Goal: Find specific page/section: Find specific page/section

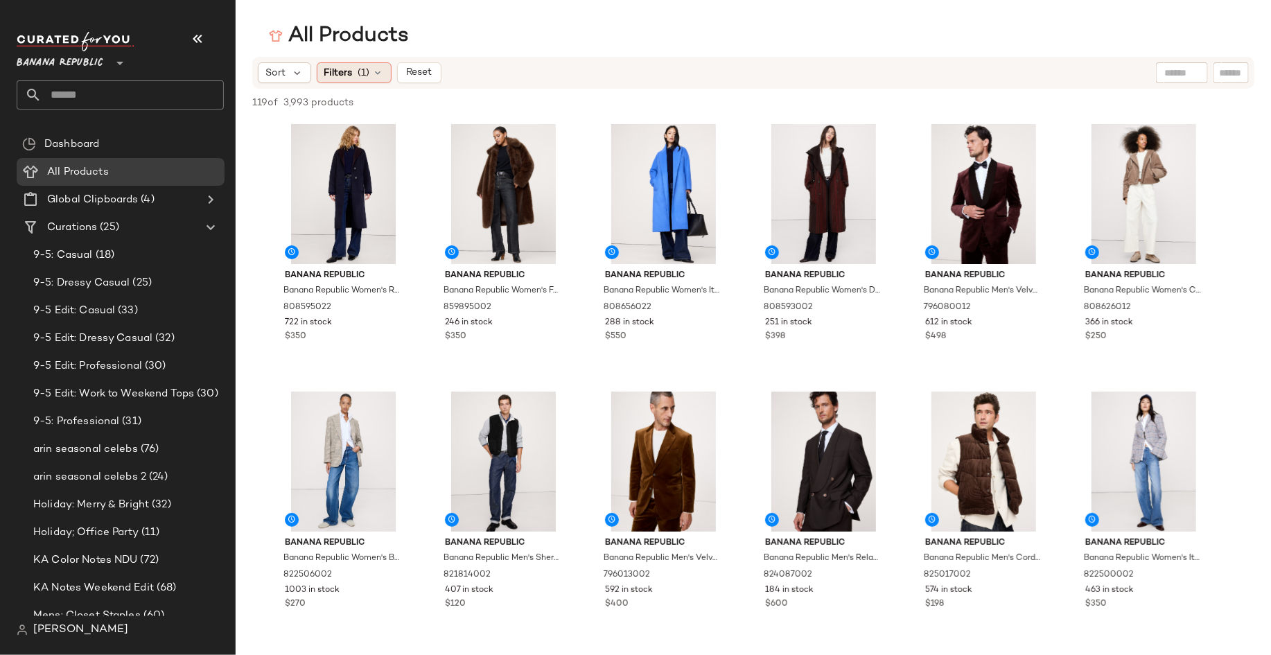
click at [373, 73] on icon at bounding box center [378, 72] width 11 height 11
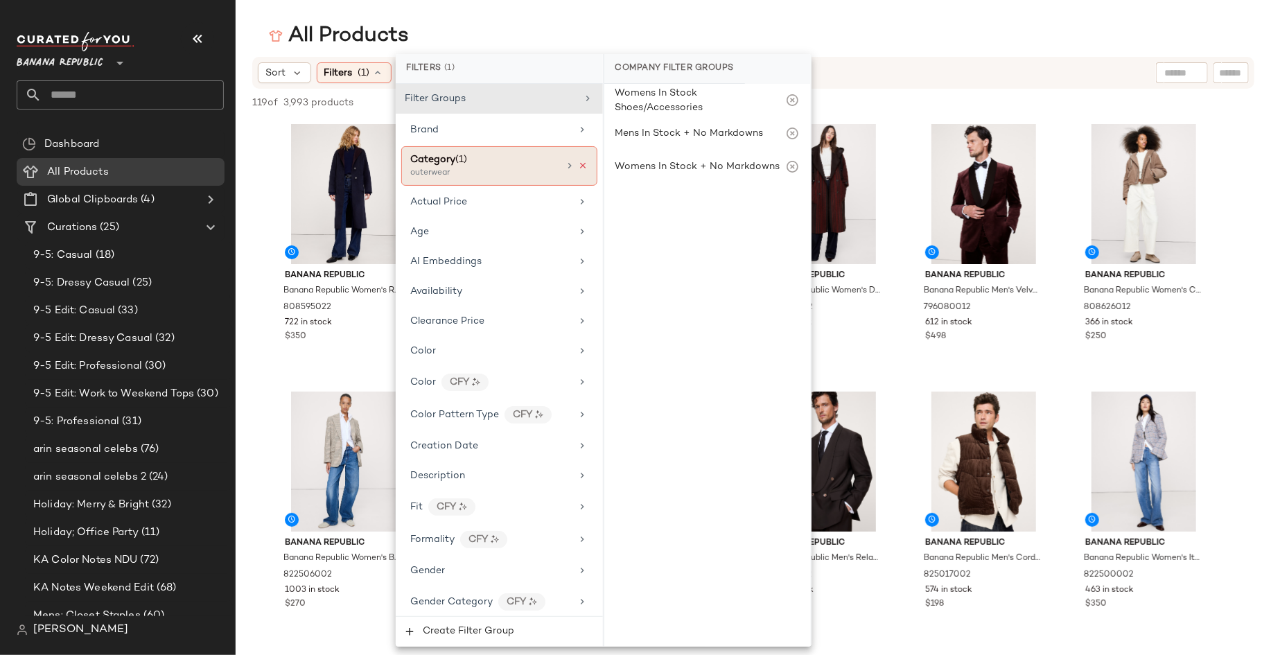
click at [579, 164] on icon at bounding box center [584, 166] width 10 height 10
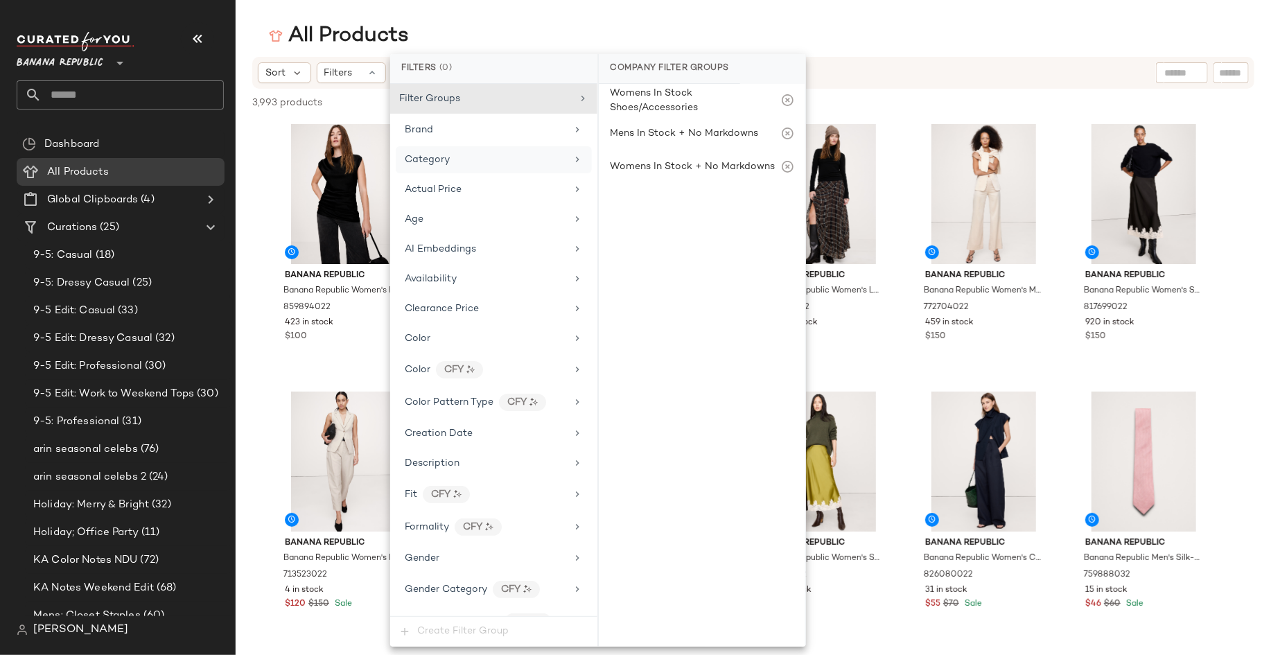
click at [572, 157] on icon at bounding box center [577, 159] width 11 height 11
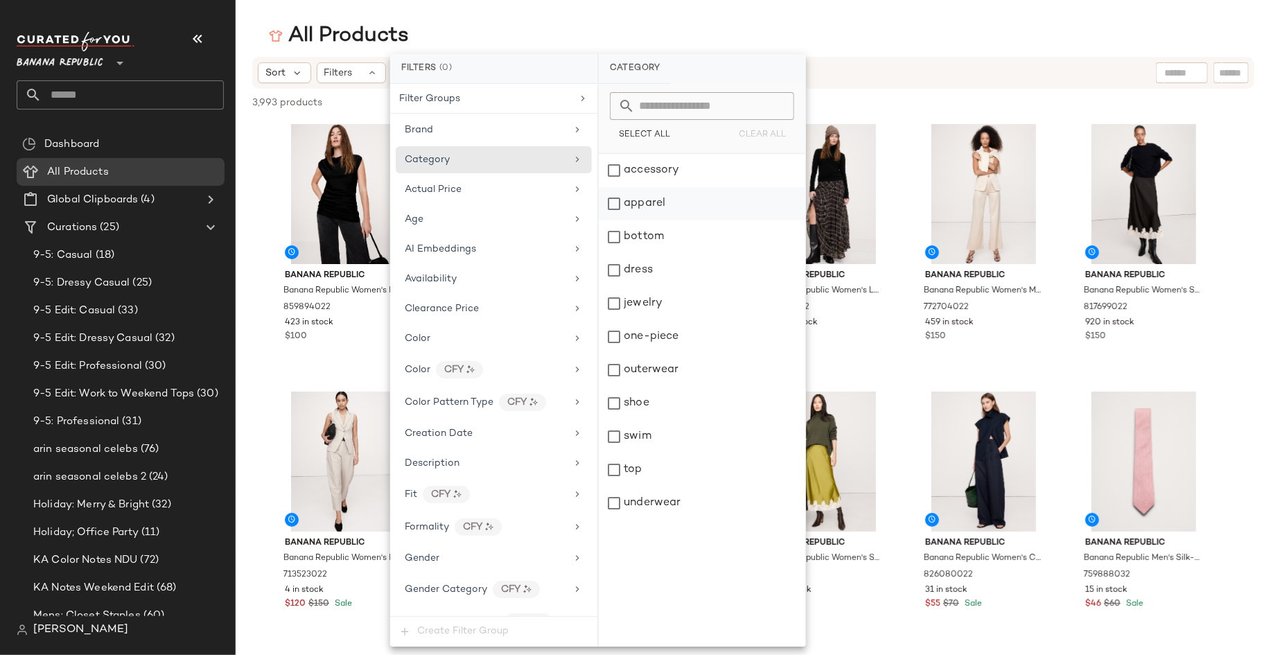
click at [609, 201] on div "apparel" at bounding box center [702, 203] width 206 height 33
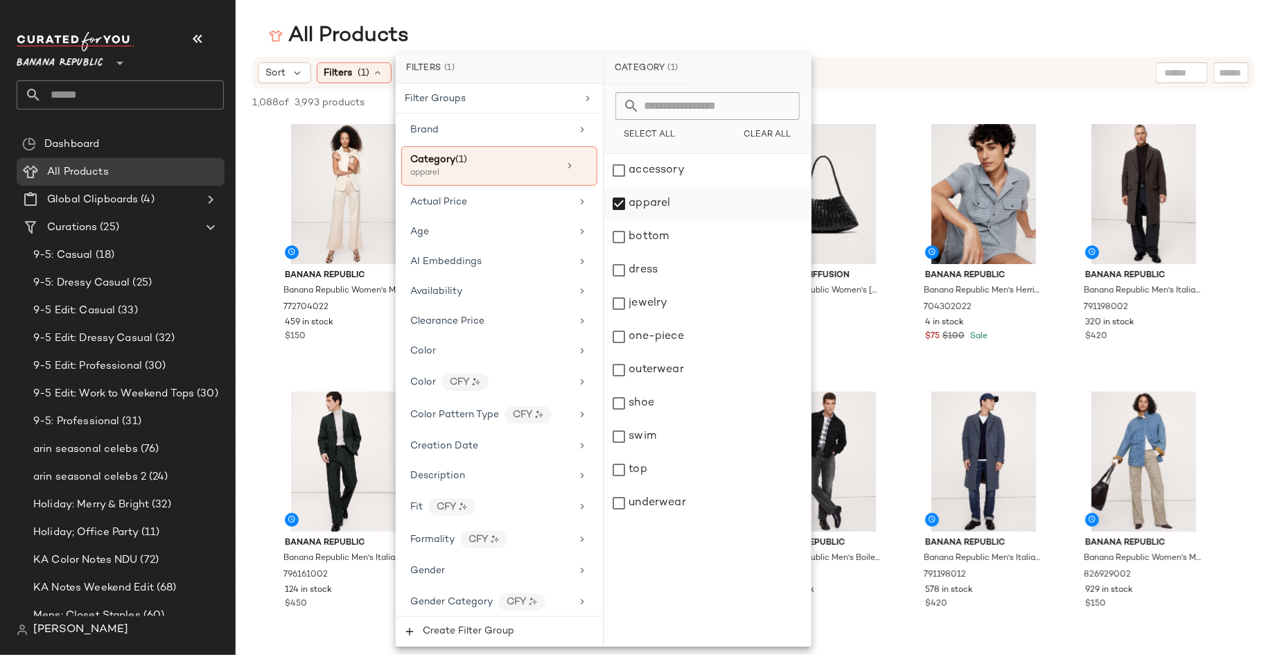
click at [619, 191] on div "apparel" at bounding box center [707, 203] width 206 height 33
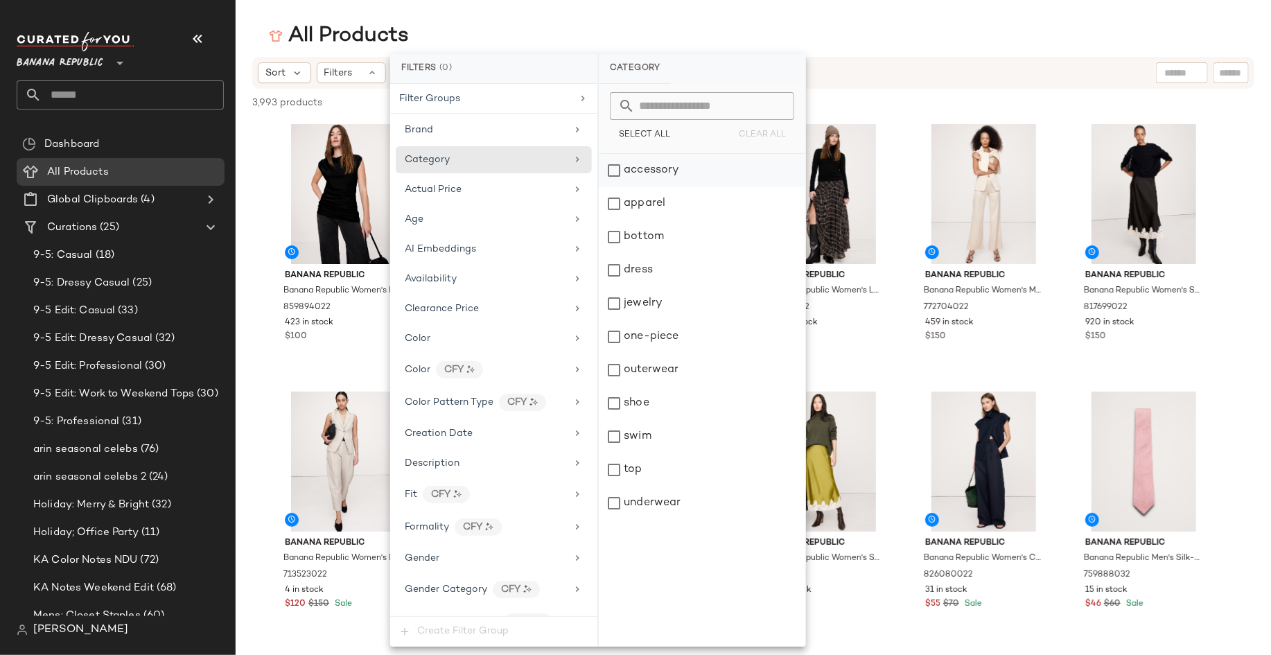
click at [613, 165] on div "accessory" at bounding box center [702, 170] width 206 height 33
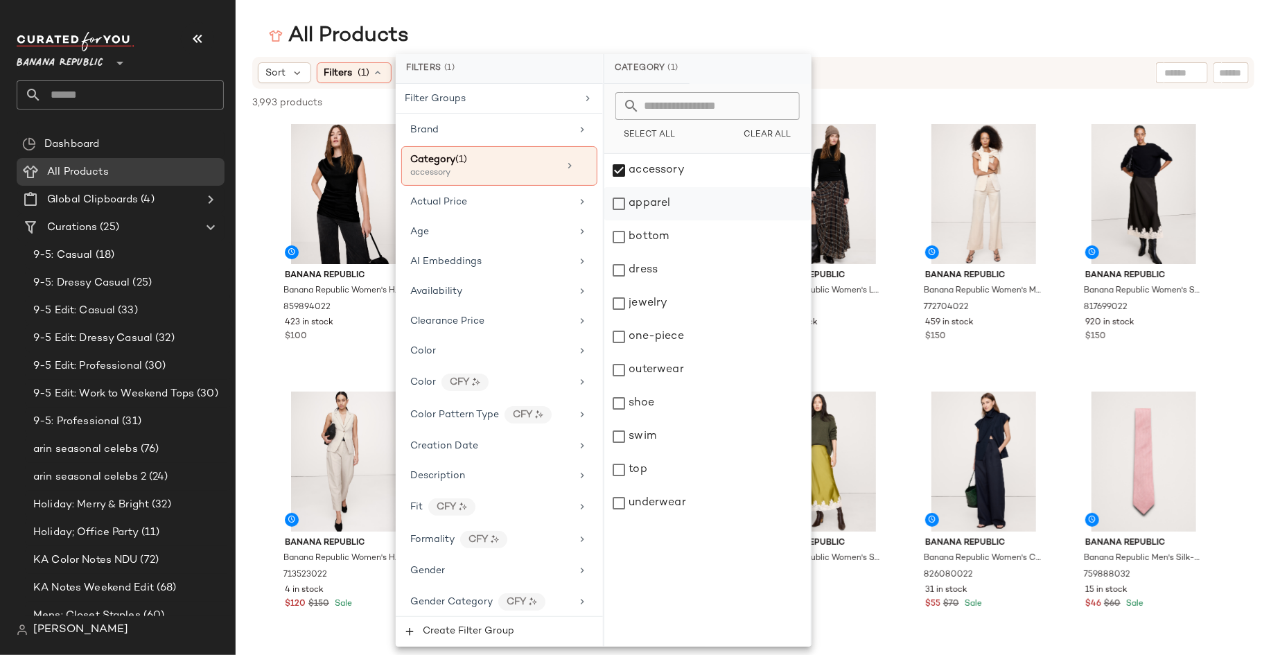
click at [613, 200] on div "apparel" at bounding box center [707, 203] width 206 height 33
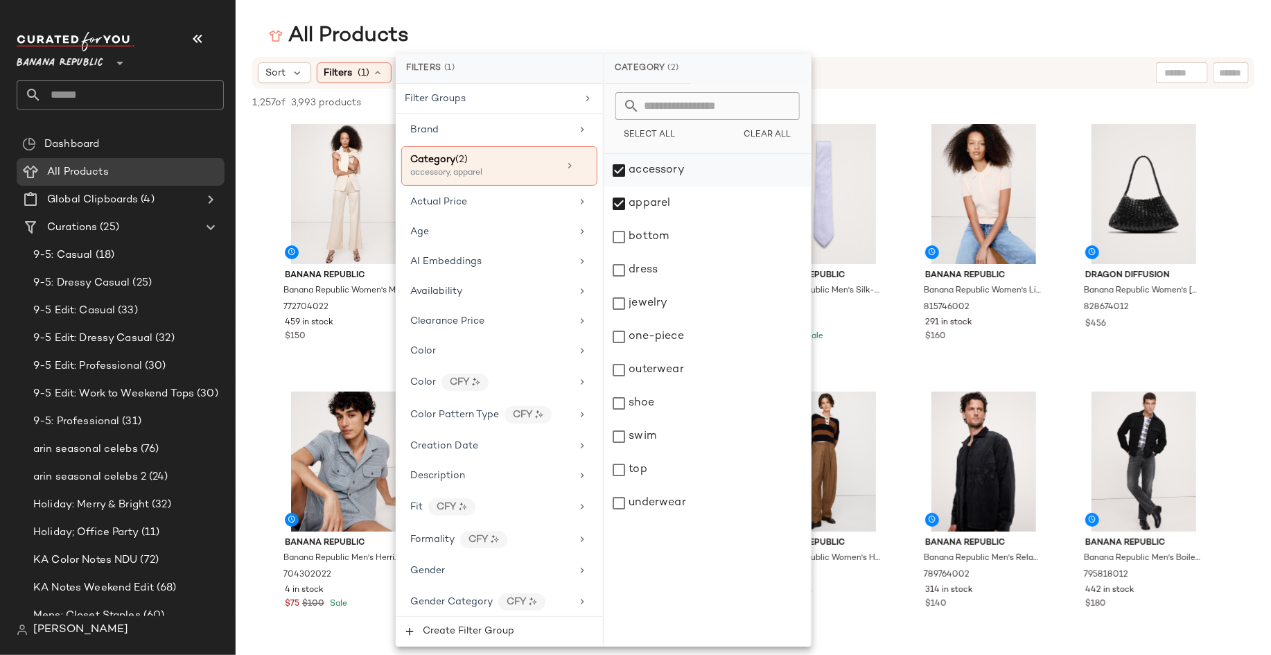
click at [619, 171] on div "accessory" at bounding box center [707, 170] width 206 height 33
click at [618, 195] on div "apparel" at bounding box center [707, 203] width 206 height 33
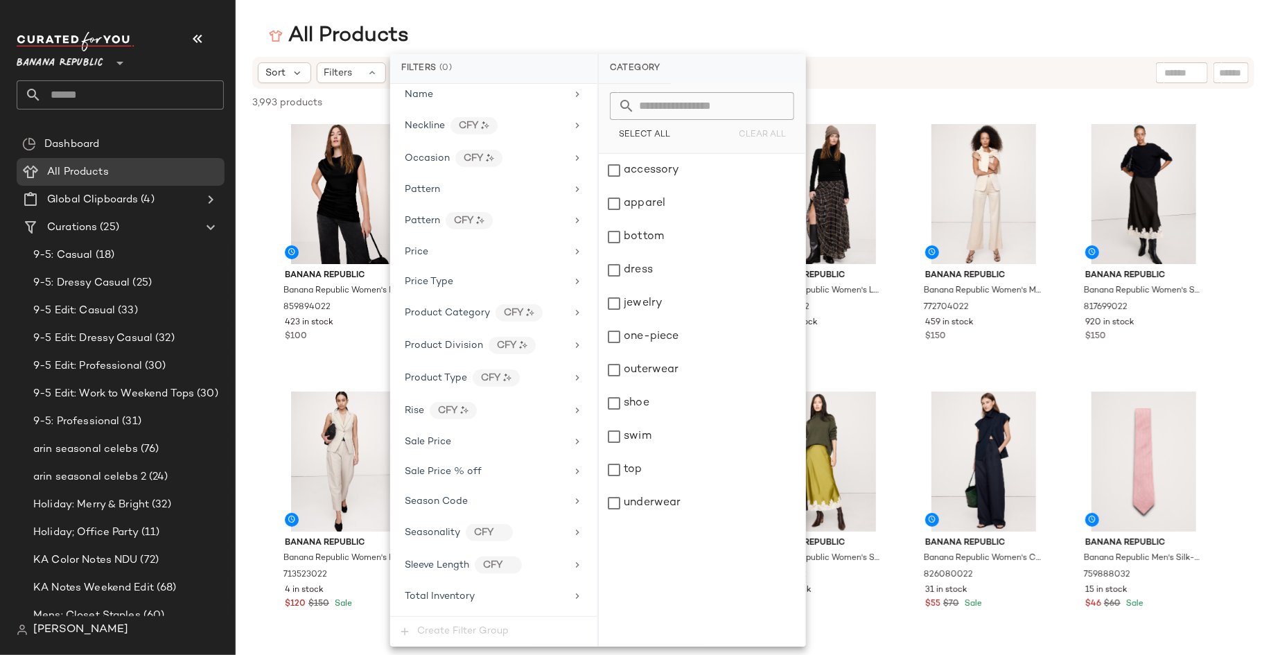
scroll to position [747, 0]
click at [572, 494] on icon at bounding box center [577, 499] width 11 height 11
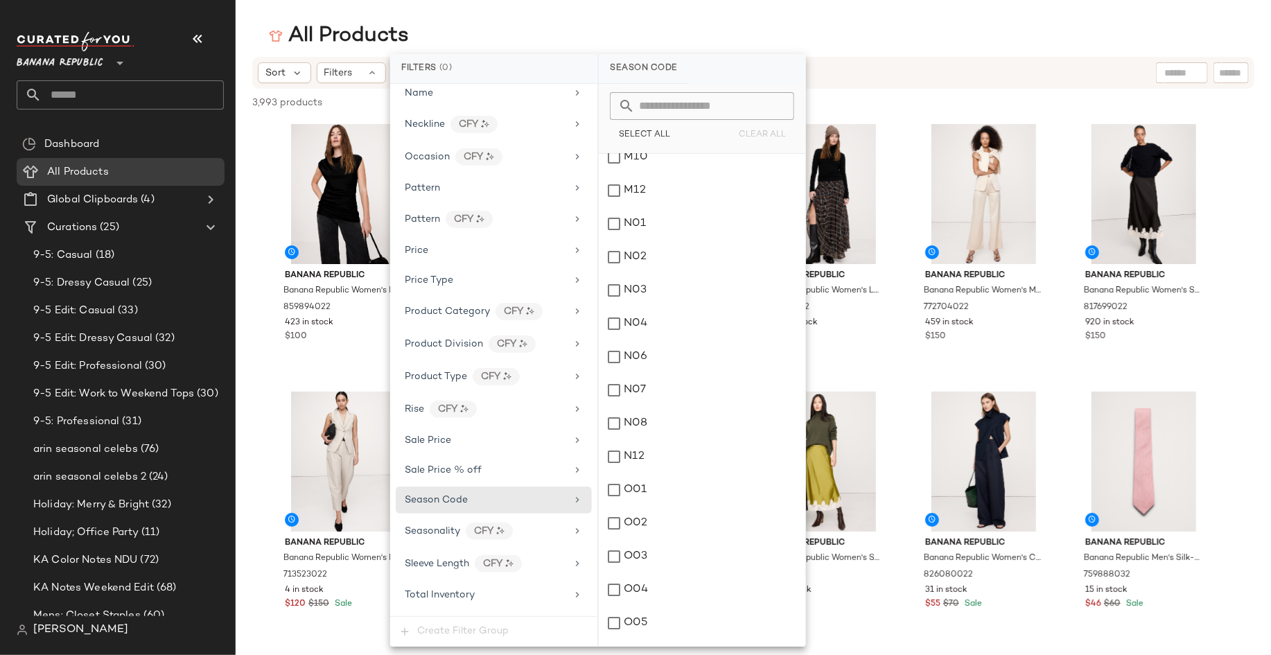
scroll to position [1916, 0]
click at [615, 484] on div "O01" at bounding box center [702, 482] width 206 height 33
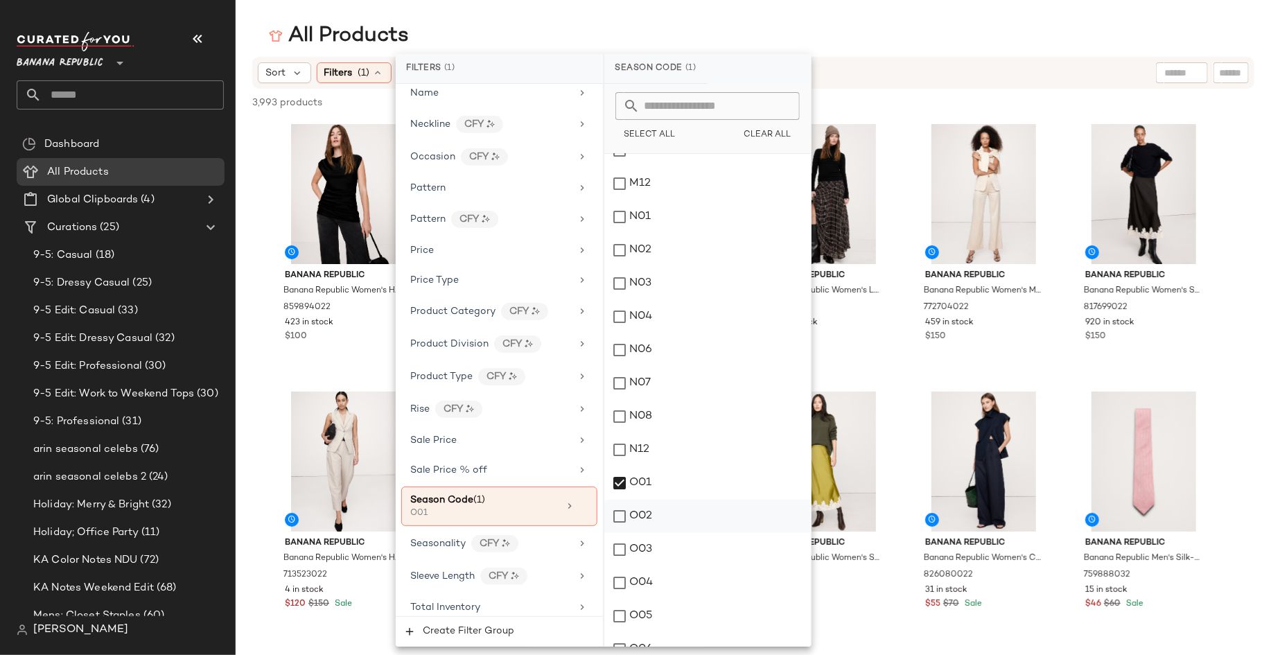
click at [617, 508] on div "O02" at bounding box center [707, 516] width 206 height 33
click at [619, 543] on div "O03" at bounding box center [707, 549] width 206 height 33
click at [619, 570] on div "O04" at bounding box center [707, 582] width 206 height 33
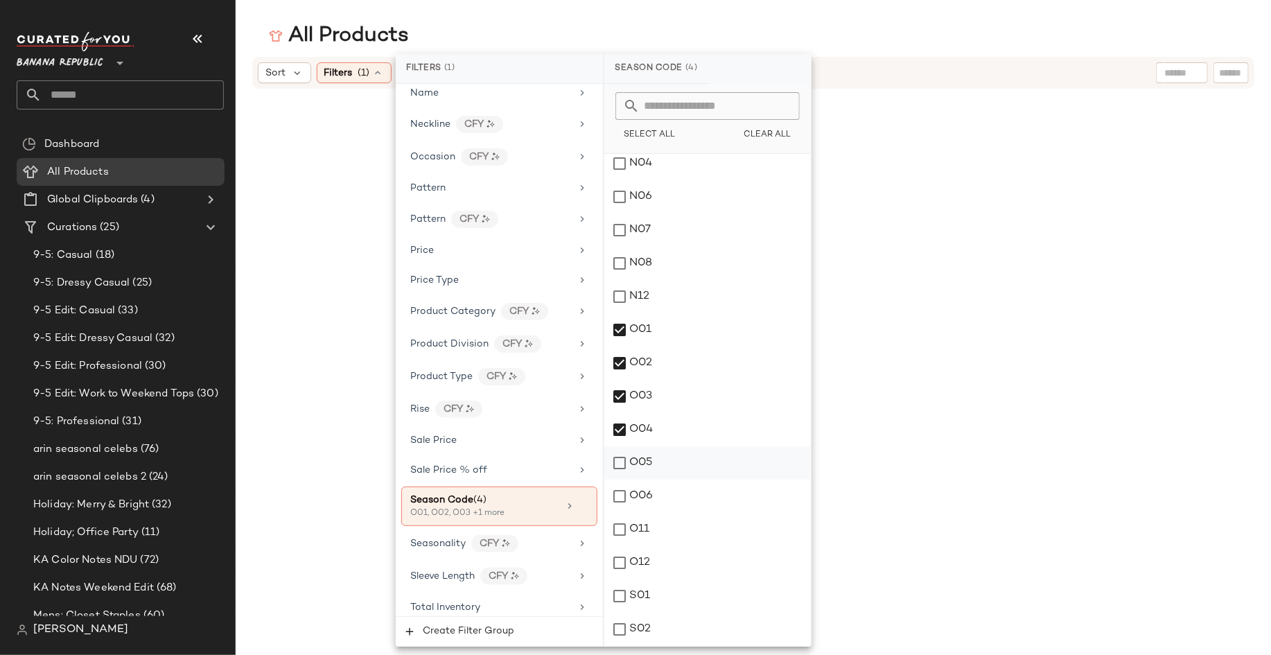
click at [618, 458] on div "O05" at bounding box center [707, 462] width 206 height 33
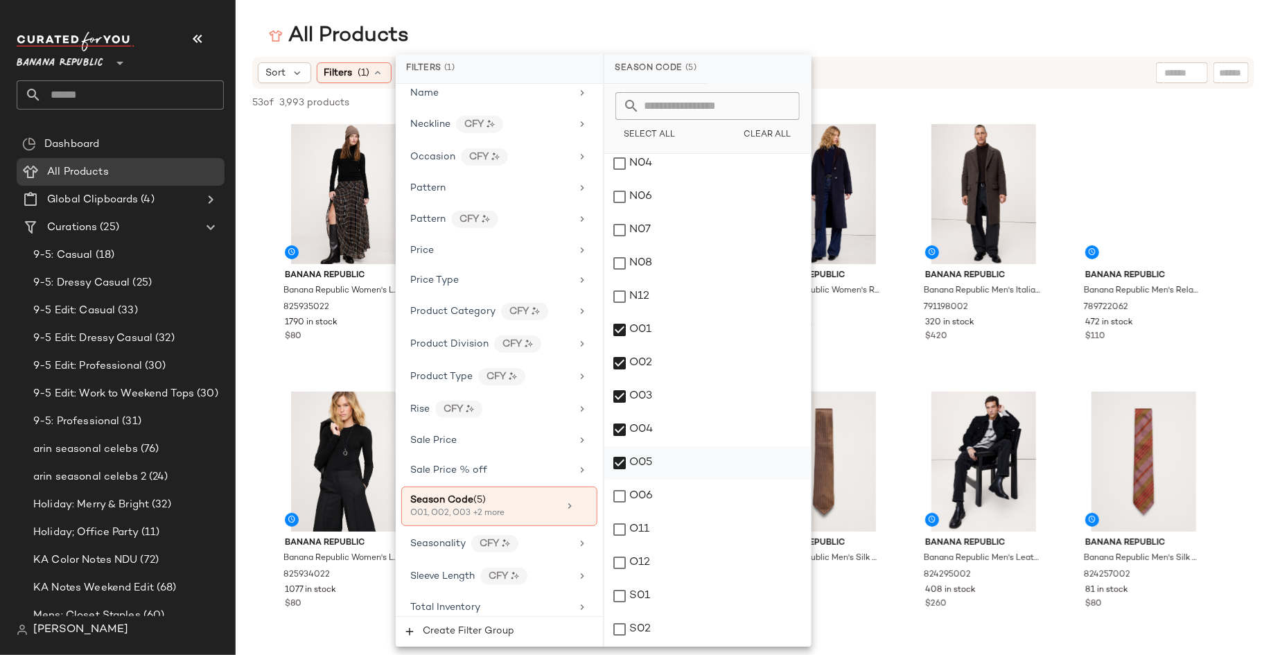
click at [618, 476] on div "O05" at bounding box center [707, 462] width 206 height 33
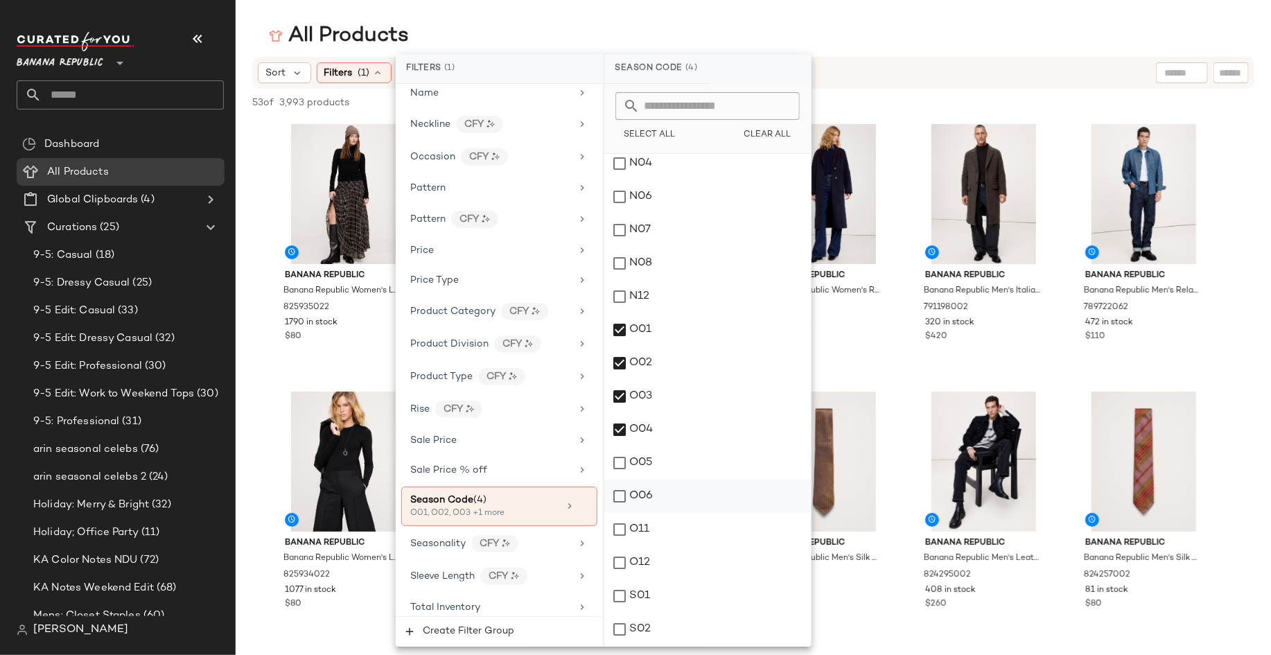
click at [618, 480] on div "O06" at bounding box center [707, 495] width 206 height 33
click at [618, 446] on div "O05" at bounding box center [707, 462] width 206 height 33
click at [619, 523] on div "O11" at bounding box center [707, 529] width 206 height 33
click at [619, 560] on div "O12" at bounding box center [707, 562] width 206 height 33
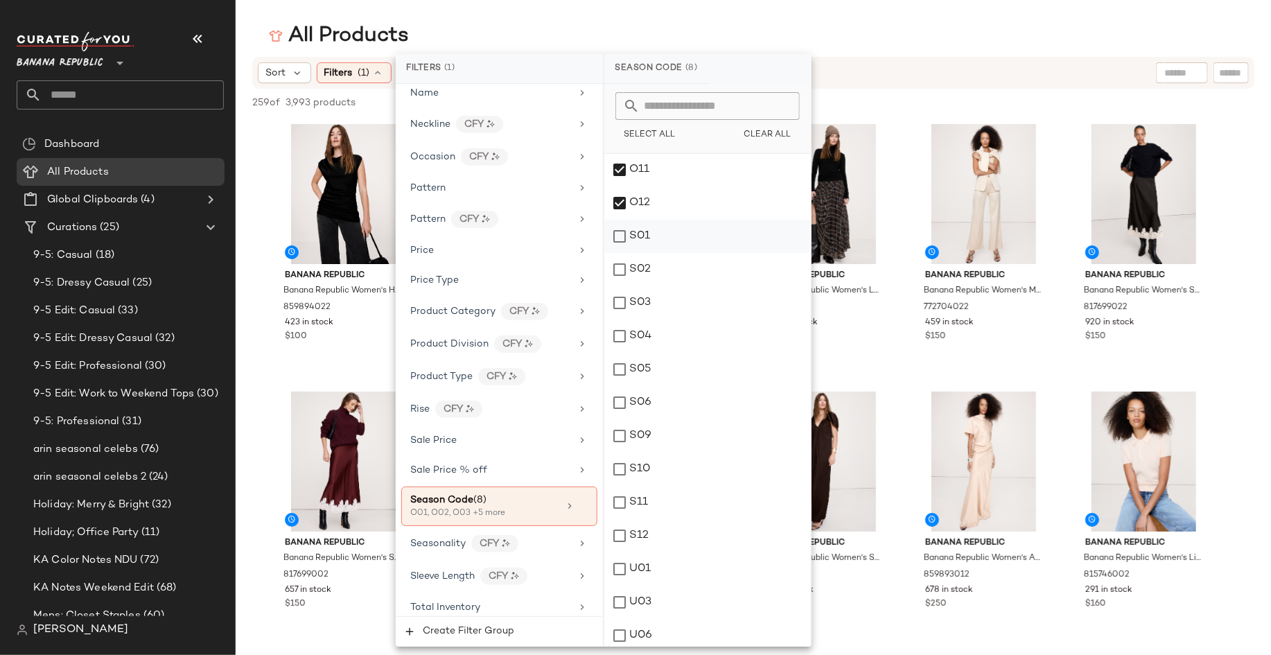
click at [620, 236] on div "S01" at bounding box center [707, 236] width 206 height 33
click at [620, 260] on div "S02" at bounding box center [707, 269] width 206 height 33
click at [620, 296] on div "S03" at bounding box center [707, 302] width 206 height 33
click at [617, 328] on div "S04" at bounding box center [707, 335] width 206 height 33
click at [622, 370] on div "S05" at bounding box center [707, 369] width 206 height 33
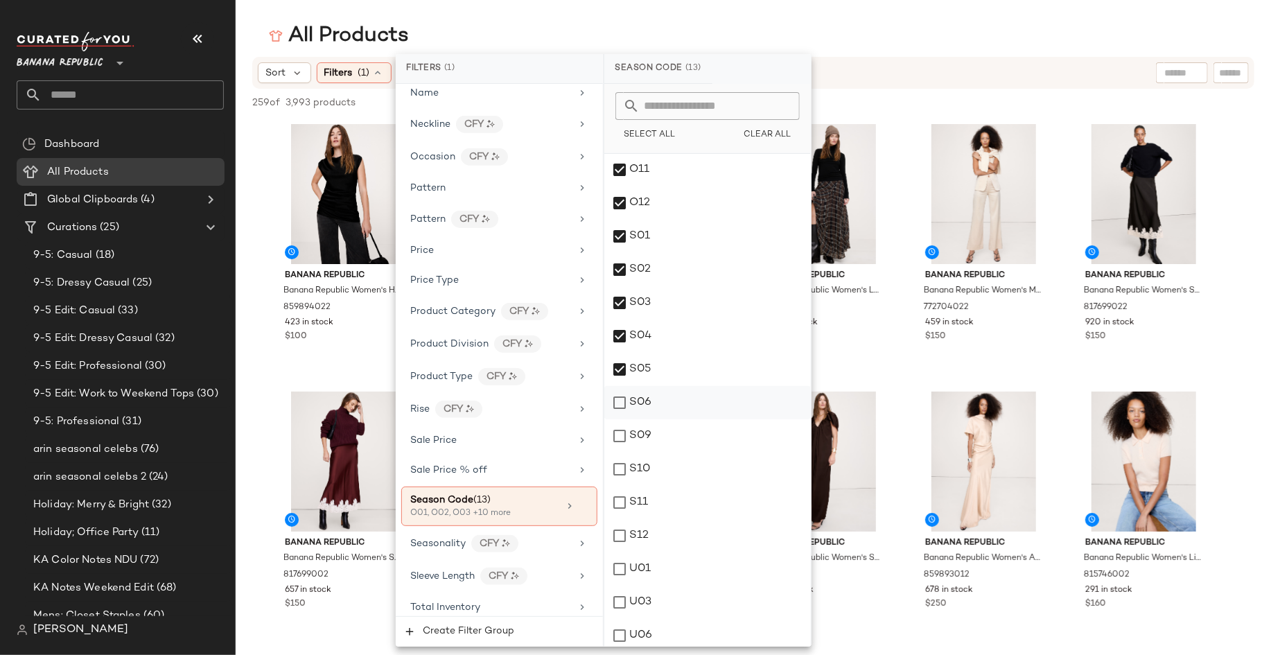
click at [615, 398] on div "S06" at bounding box center [707, 402] width 206 height 33
click at [617, 437] on div "S09" at bounding box center [707, 435] width 206 height 33
click at [616, 483] on div "S10" at bounding box center [707, 468] width 206 height 33
click at [616, 498] on div "S11" at bounding box center [707, 502] width 206 height 33
click at [616, 528] on div "S12" at bounding box center [707, 535] width 206 height 33
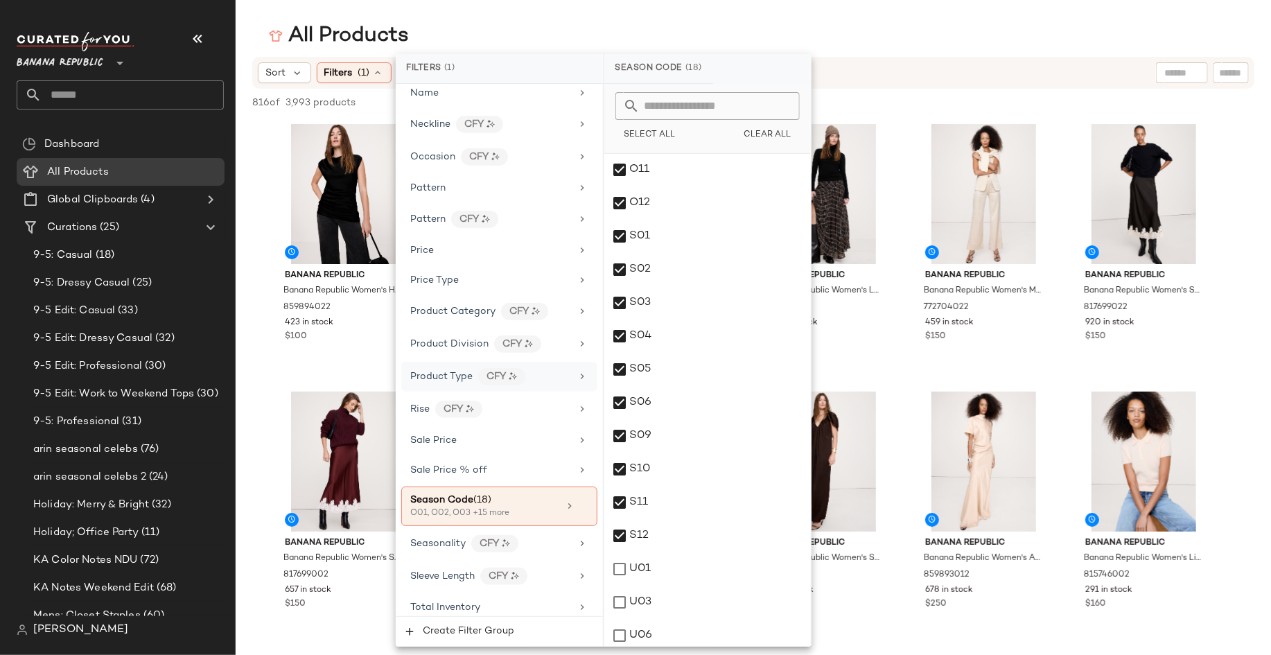
click at [579, 371] on icon at bounding box center [582, 376] width 11 height 11
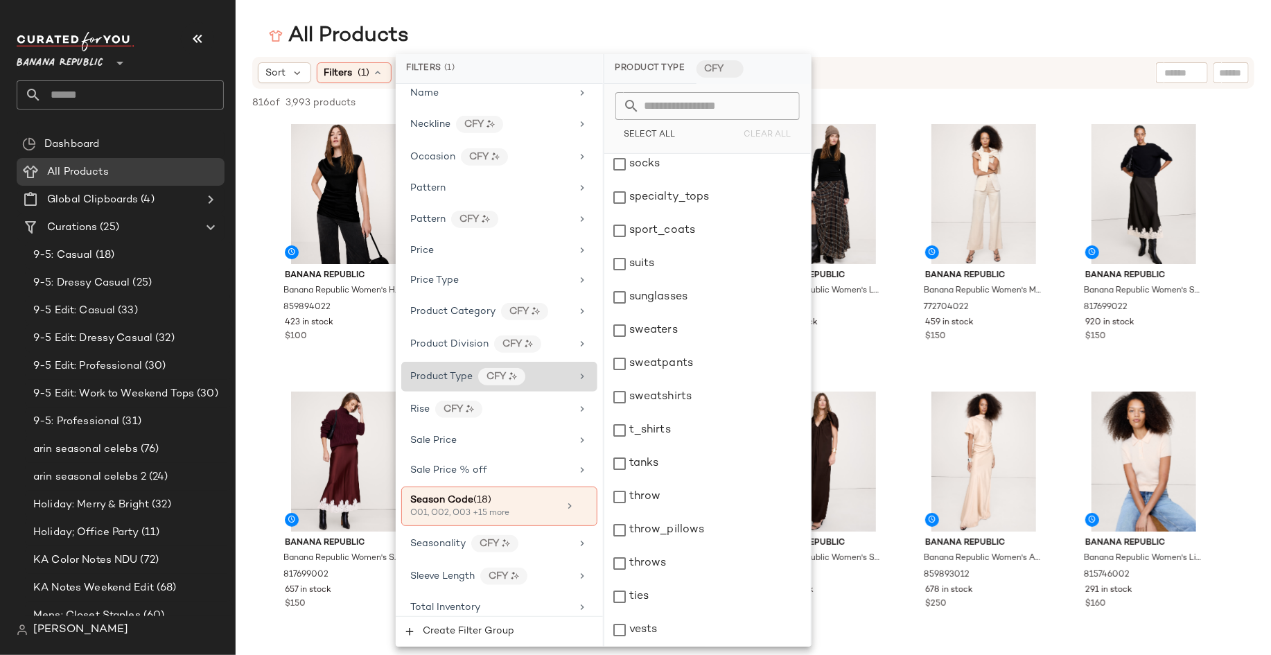
scroll to position [1900, 0]
click at [579, 371] on icon at bounding box center [582, 376] width 11 height 11
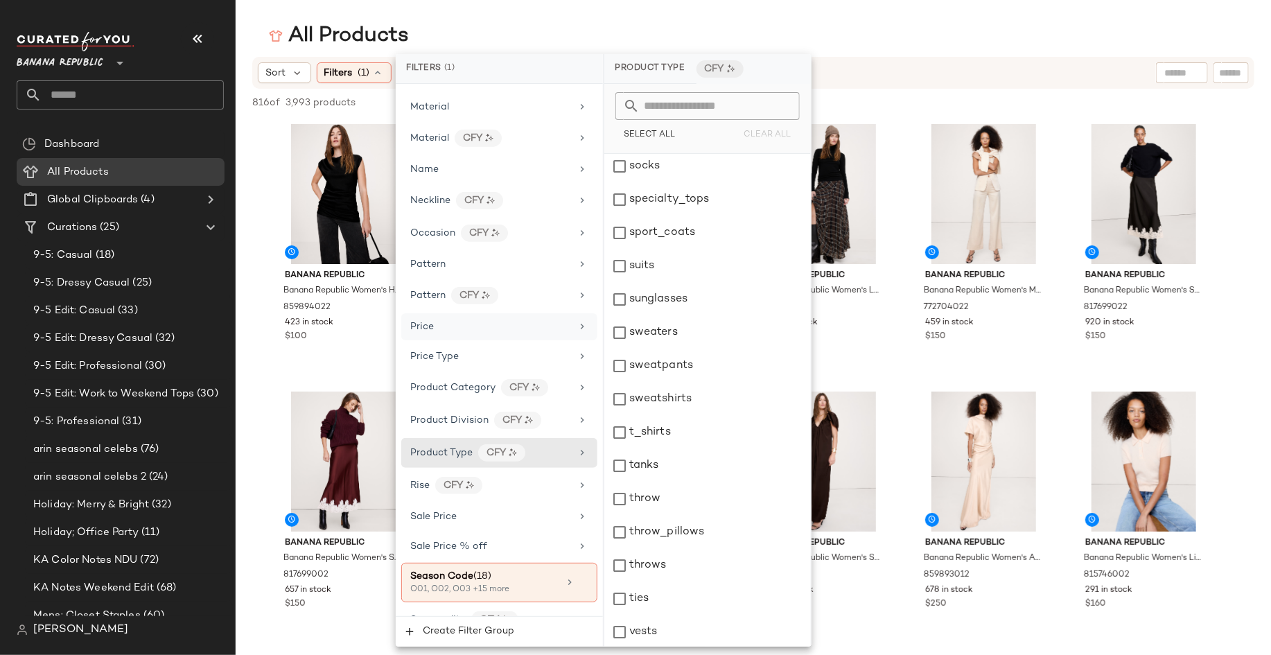
scroll to position [760, 0]
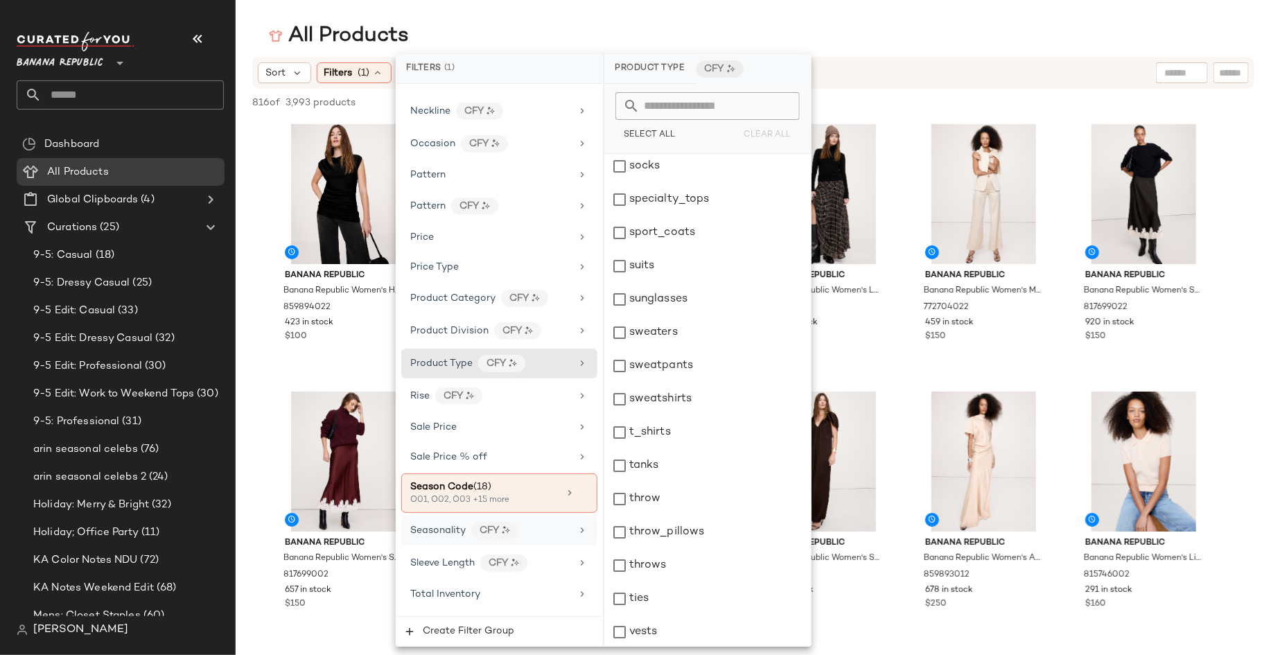
click at [577, 524] on icon at bounding box center [582, 529] width 11 height 11
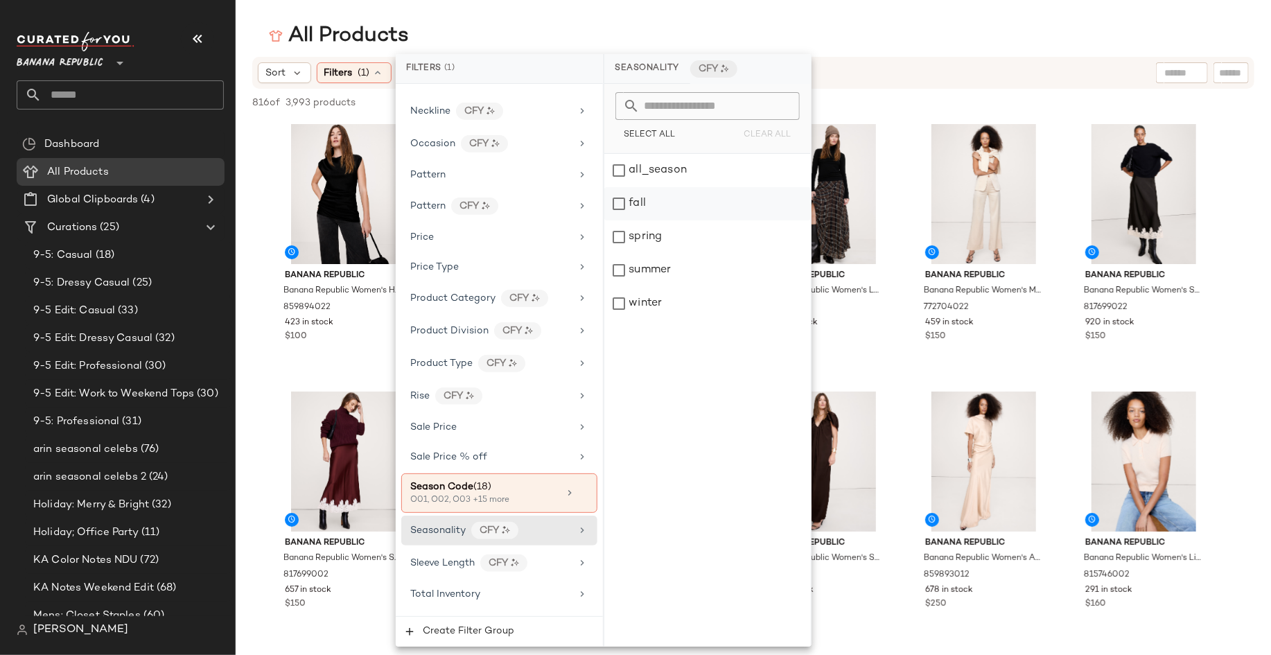
click at [618, 198] on div "fall" at bounding box center [707, 203] width 206 height 33
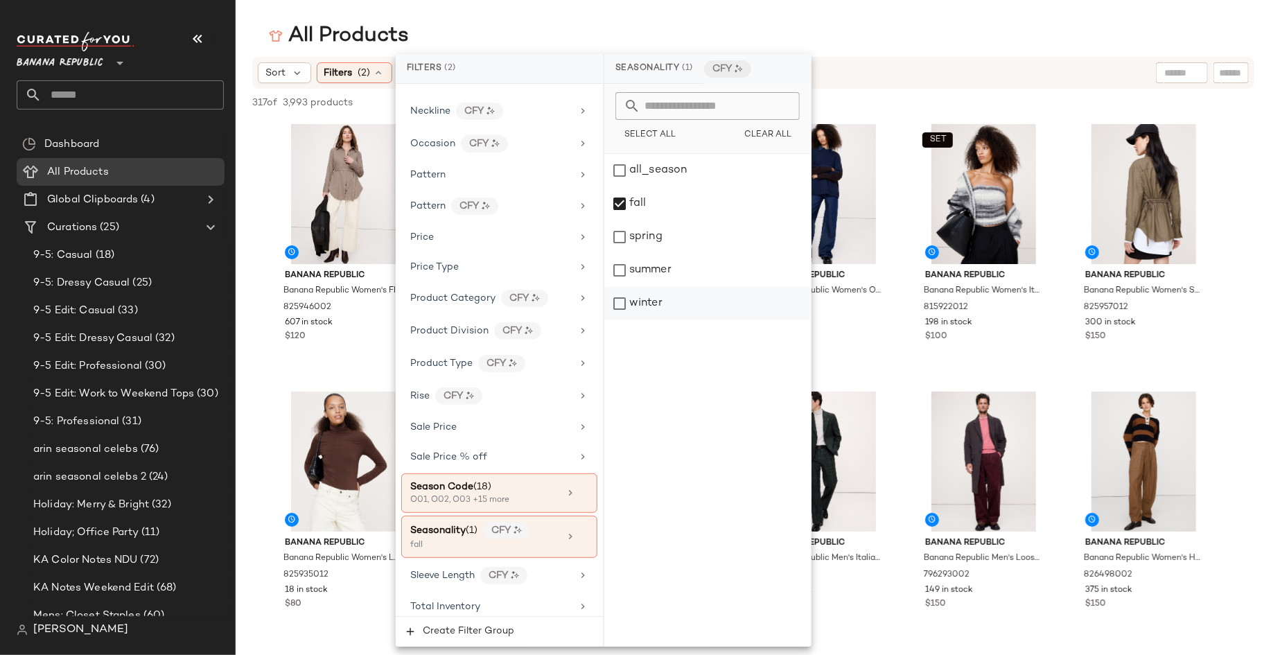
click at [623, 300] on div "winter" at bounding box center [707, 303] width 206 height 33
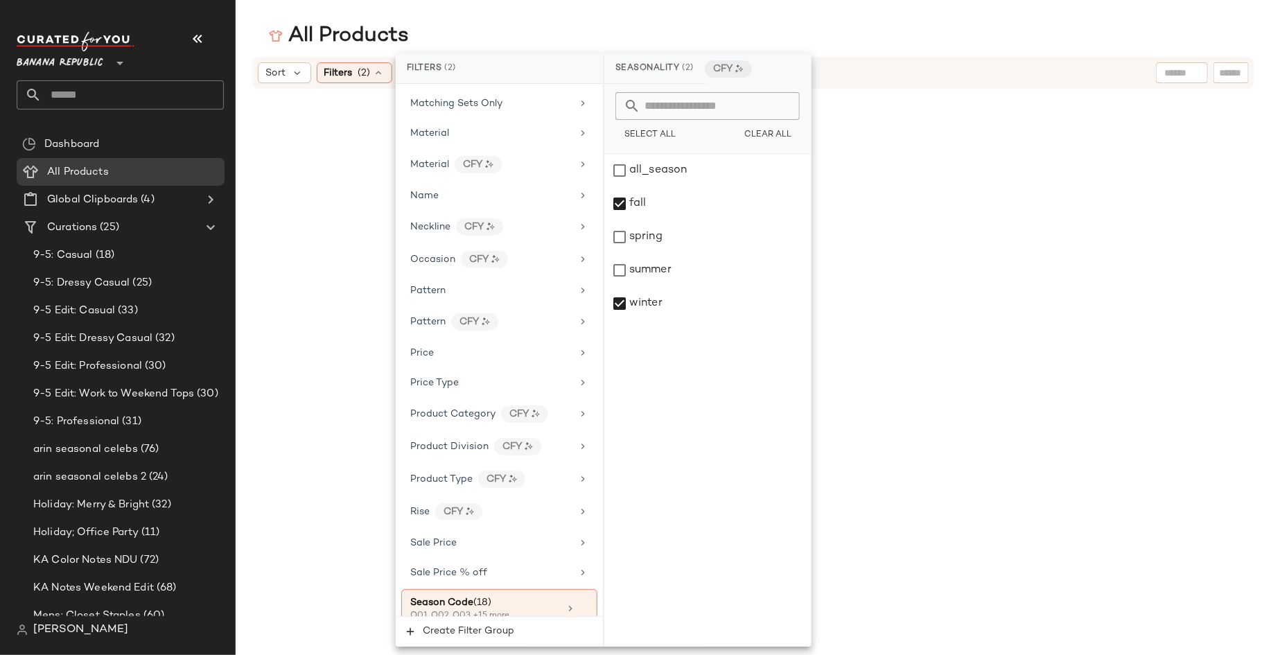
scroll to position [643, 0]
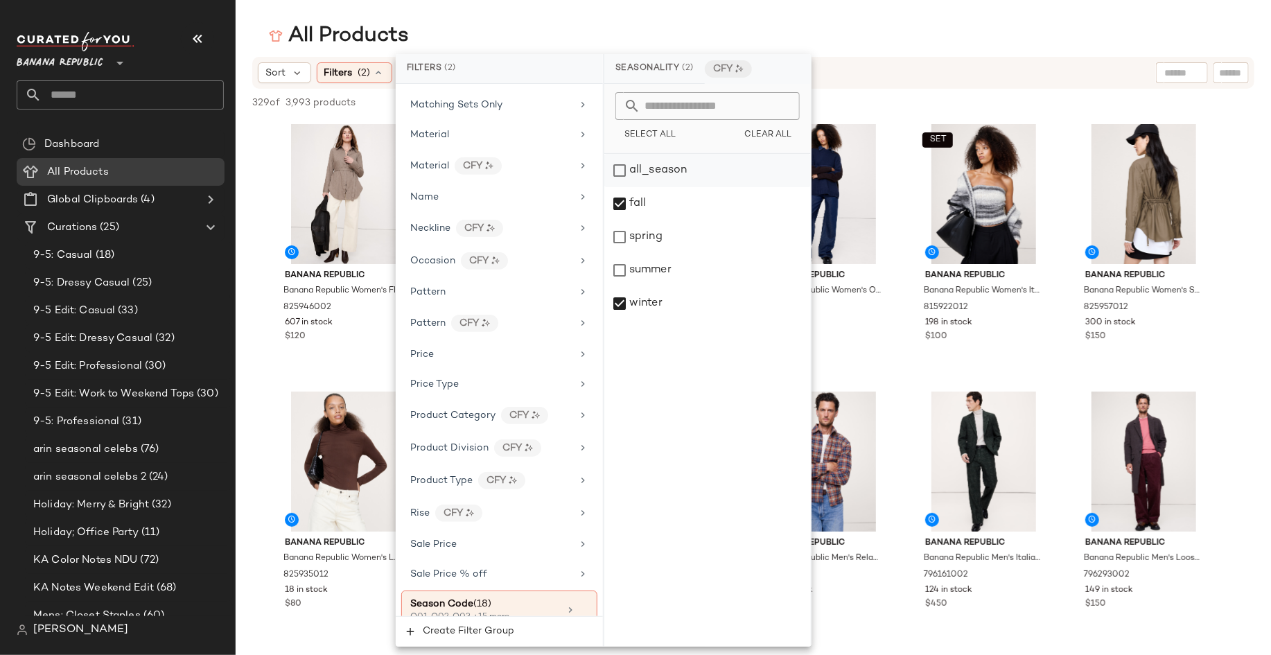
click at [619, 171] on div "all_season" at bounding box center [707, 170] width 206 height 33
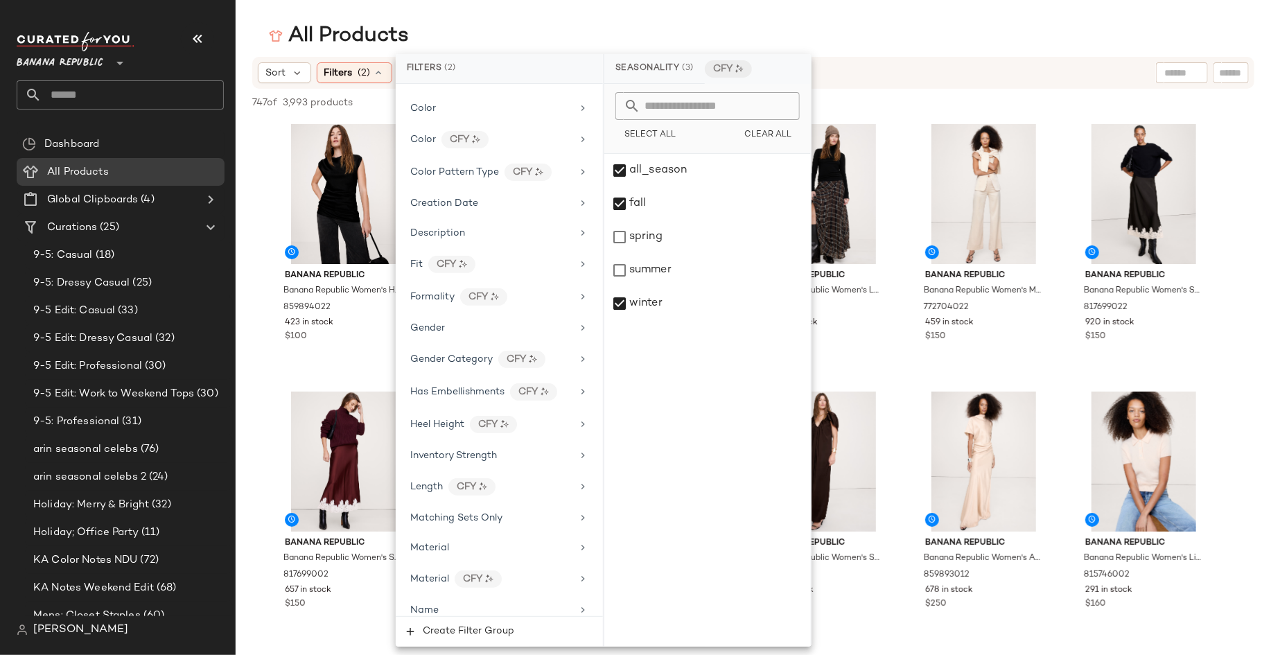
scroll to position [224, 0]
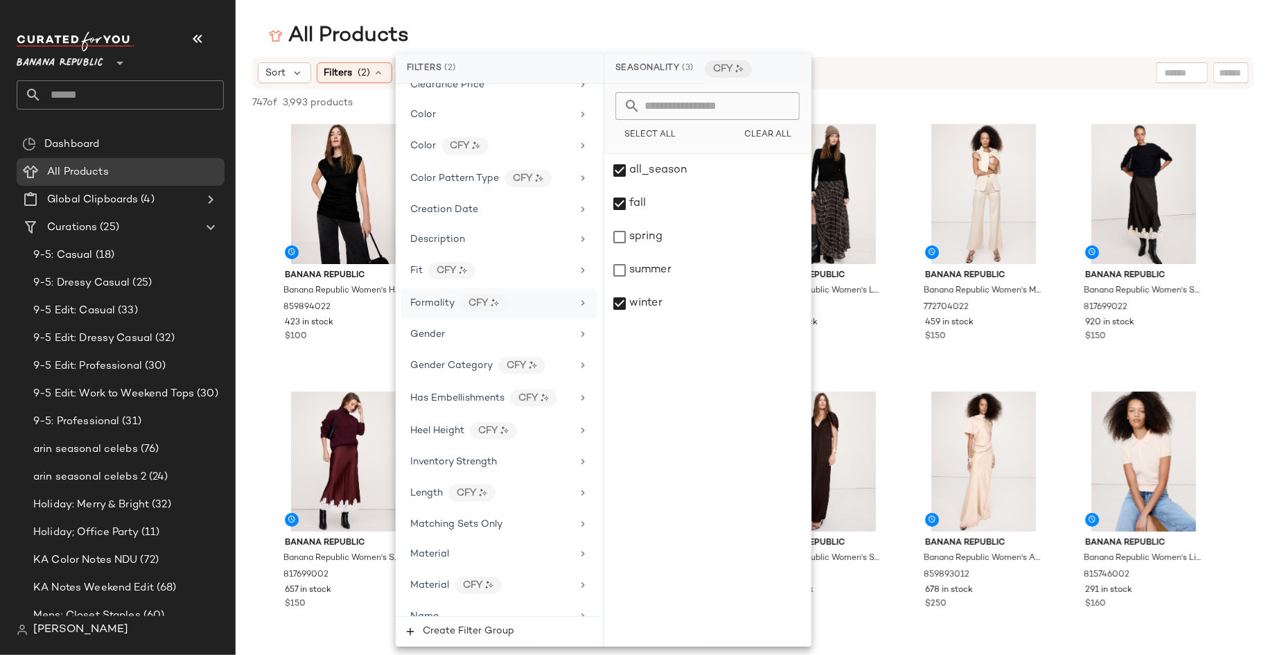
click at [581, 297] on icon at bounding box center [582, 302] width 11 height 11
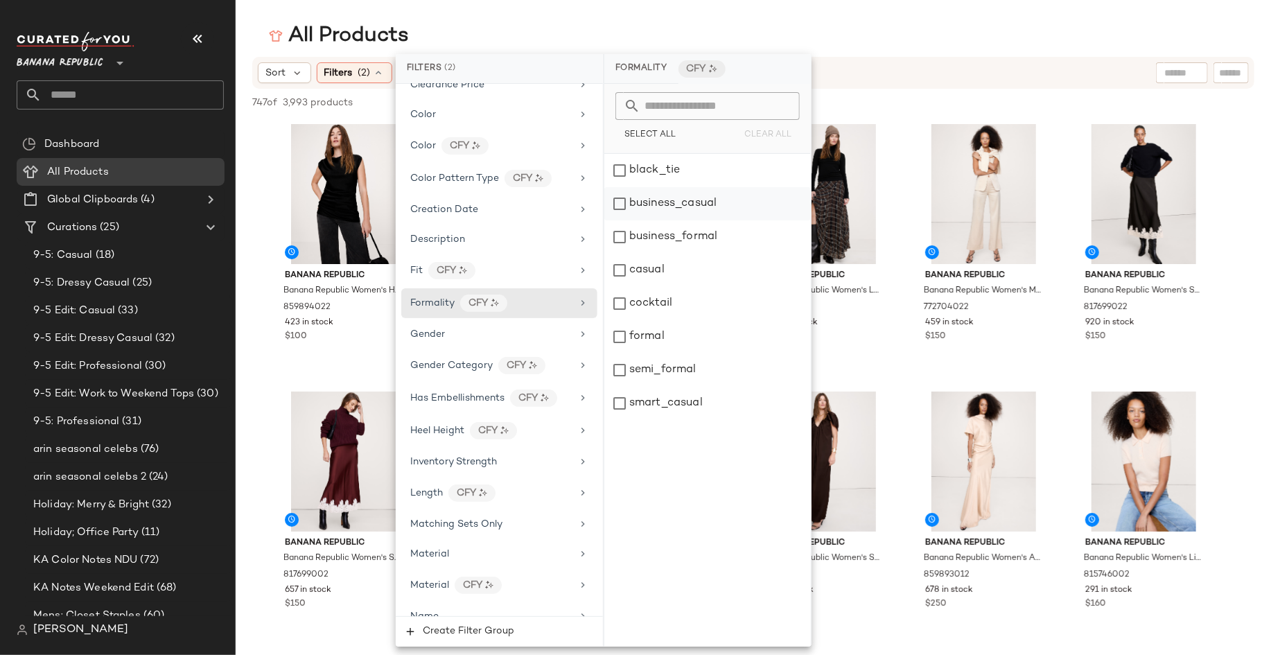
click at [614, 204] on div "business_casual" at bounding box center [707, 203] width 206 height 33
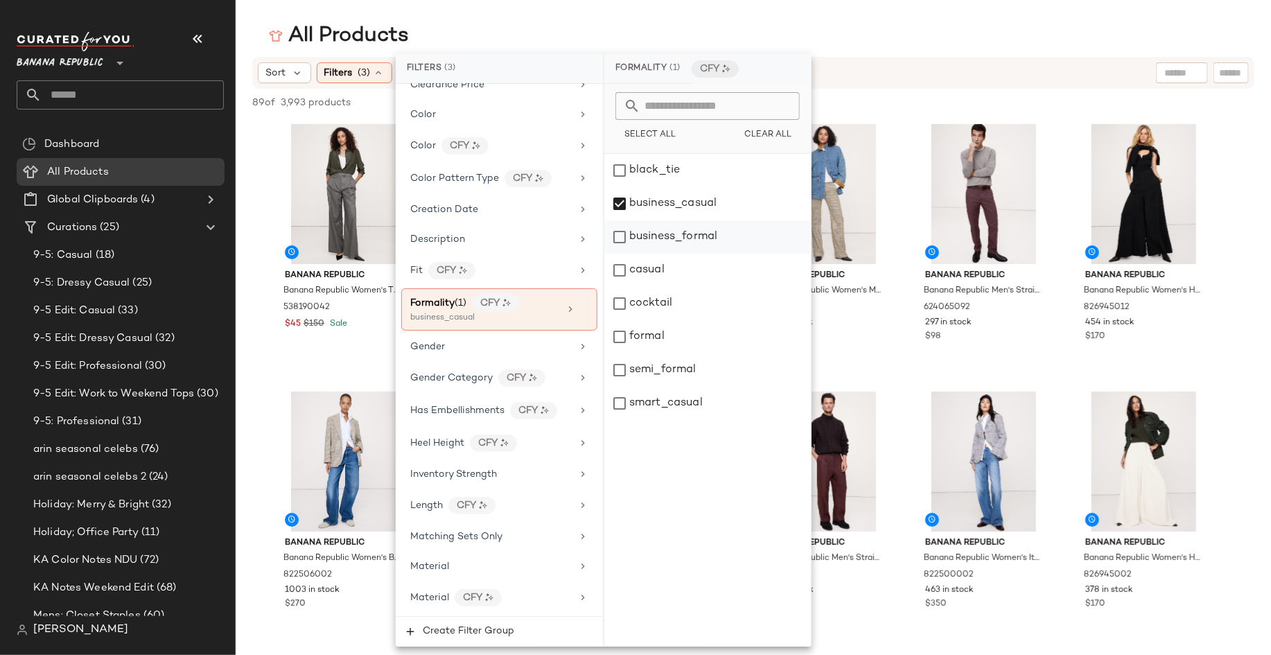
click at [621, 235] on div "business_formal" at bounding box center [707, 236] width 206 height 33
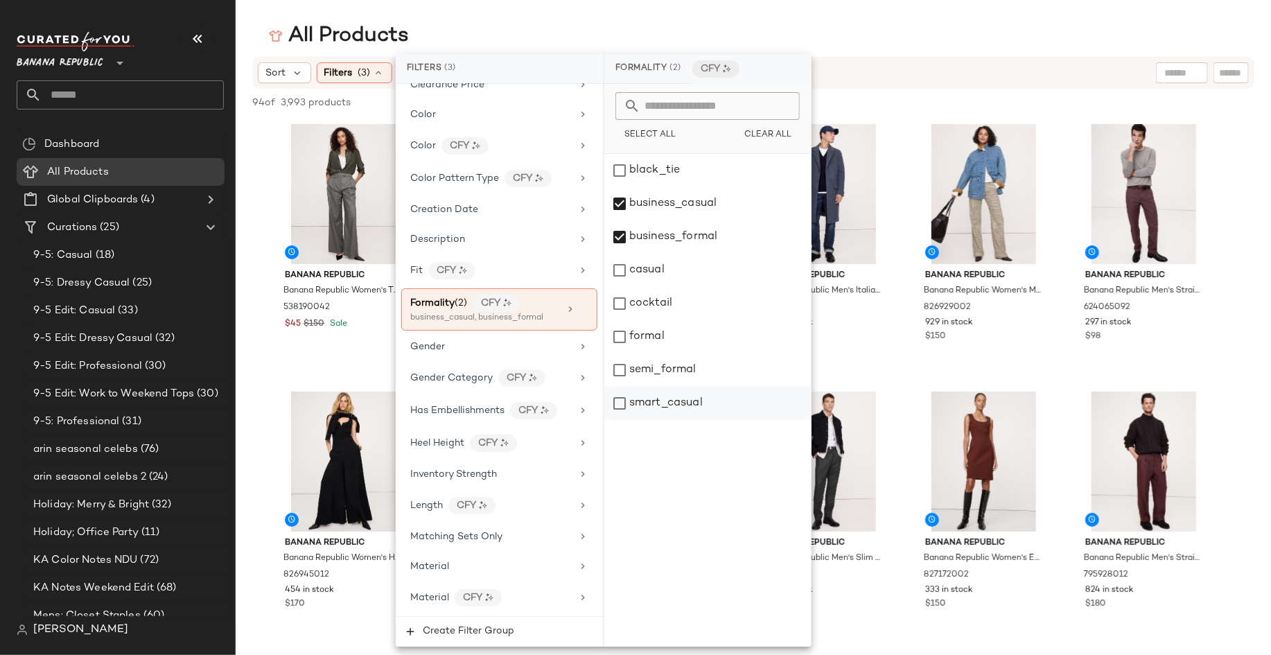
click at [615, 403] on div "smart_casual" at bounding box center [707, 403] width 206 height 33
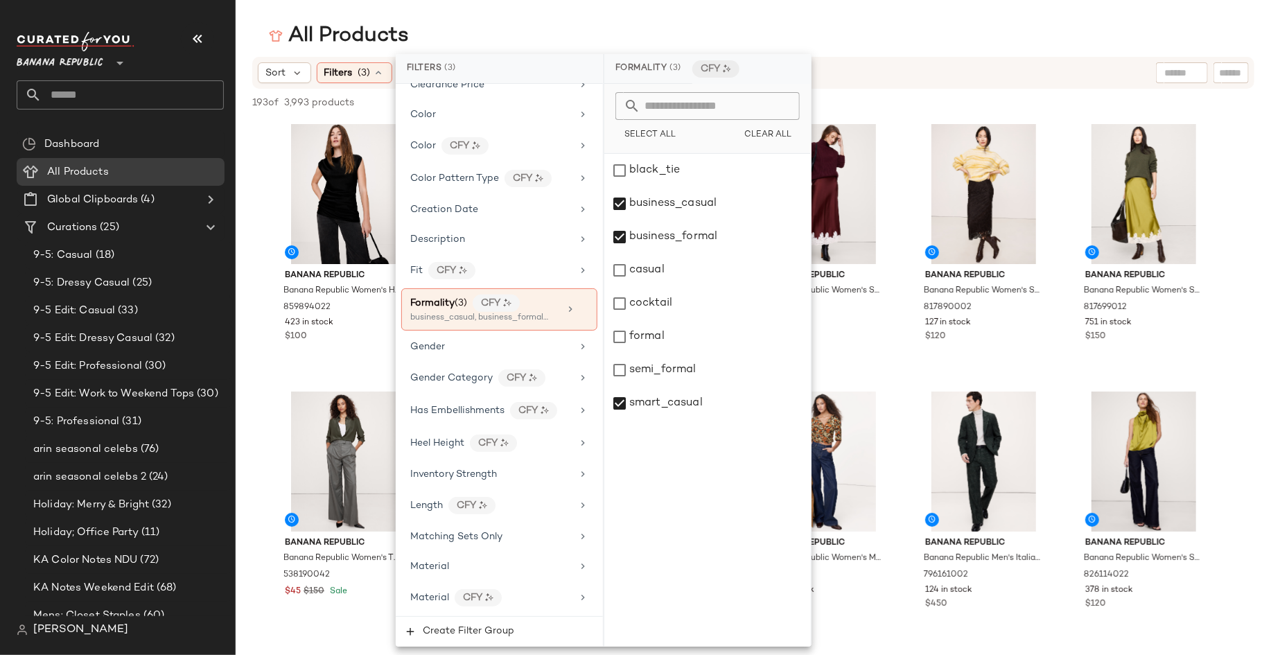
click at [986, 39] on div "All Products" at bounding box center [753, 36] width 1035 height 28
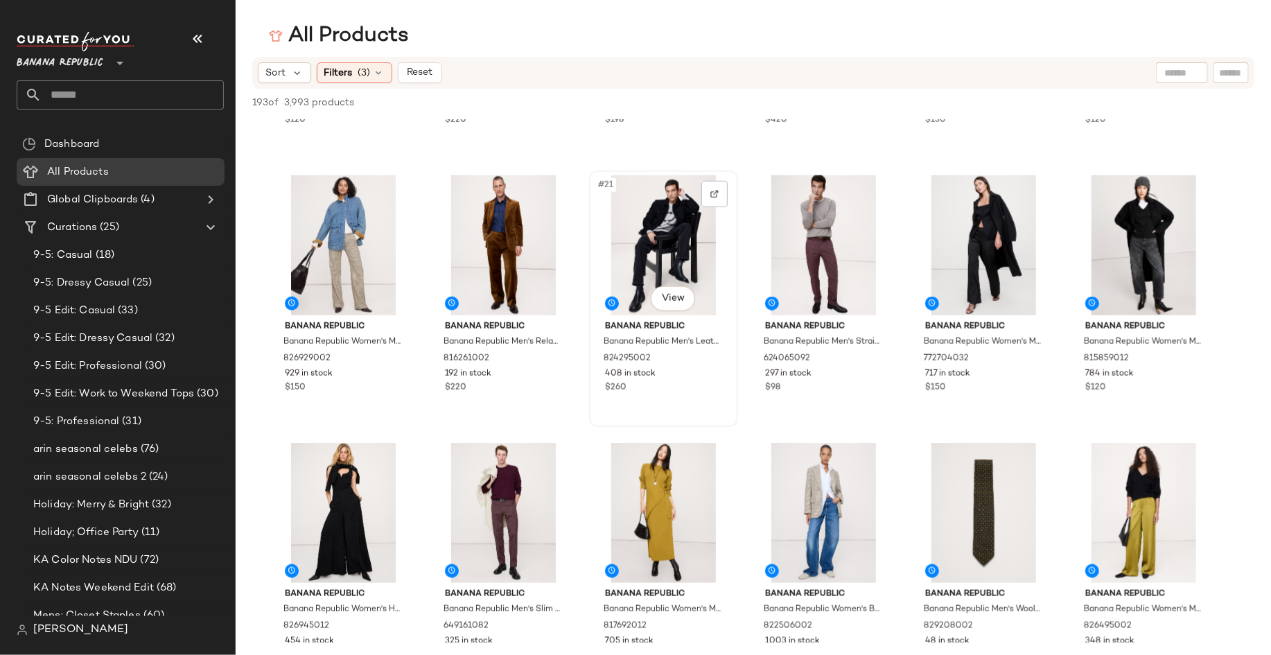
scroll to position [0, 0]
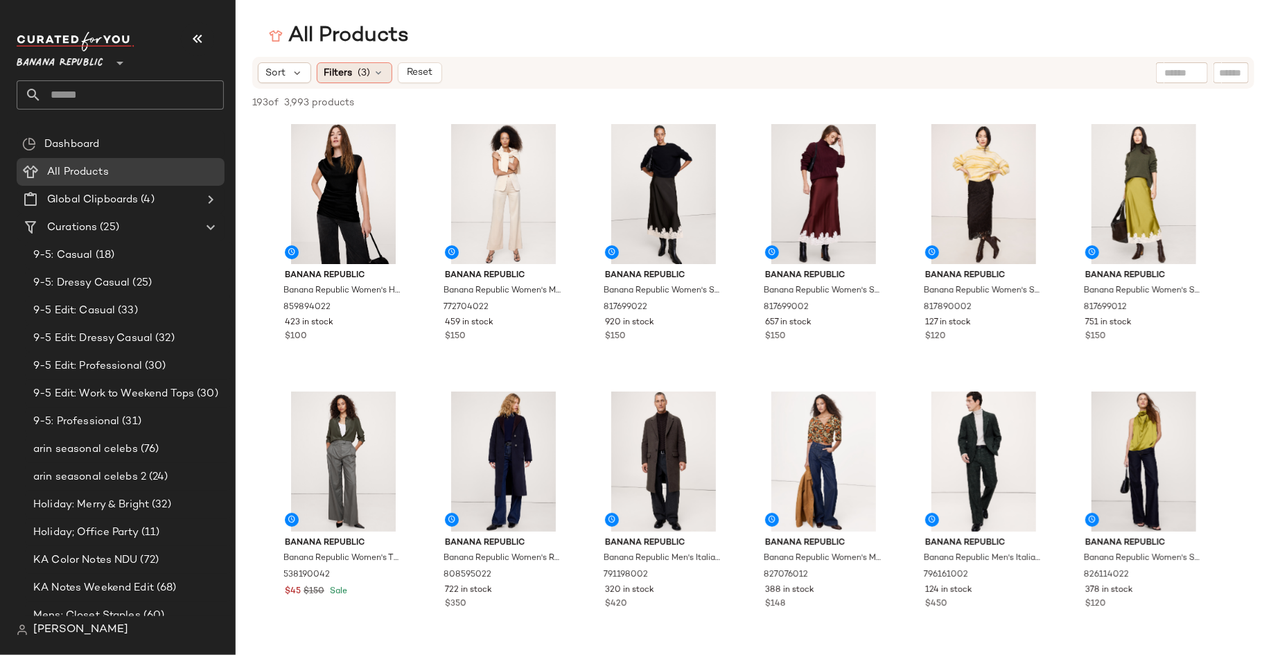
click at [362, 76] on span "(3)" at bounding box center [364, 73] width 12 height 15
